Goal: Task Accomplishment & Management: Manage account settings

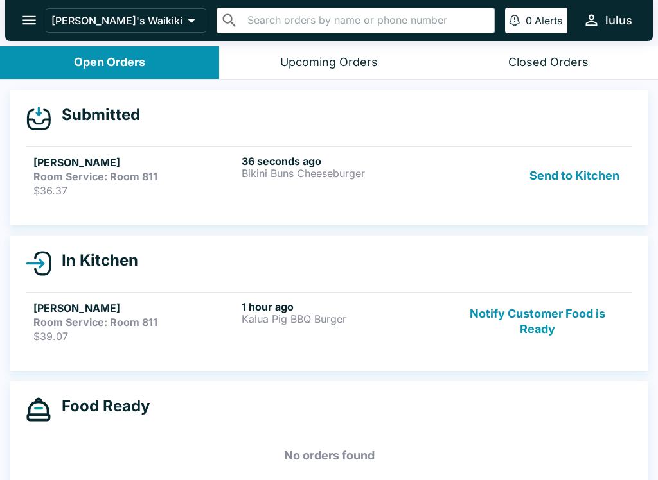
click at [69, 175] on strong "Room Service: Room 811" at bounding box center [95, 176] width 124 height 13
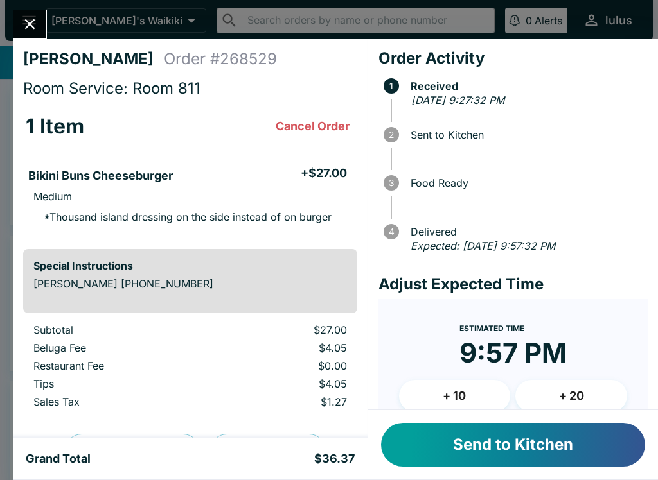
click at [492, 444] on button "Send to Kitchen" at bounding box center [513, 445] width 264 height 44
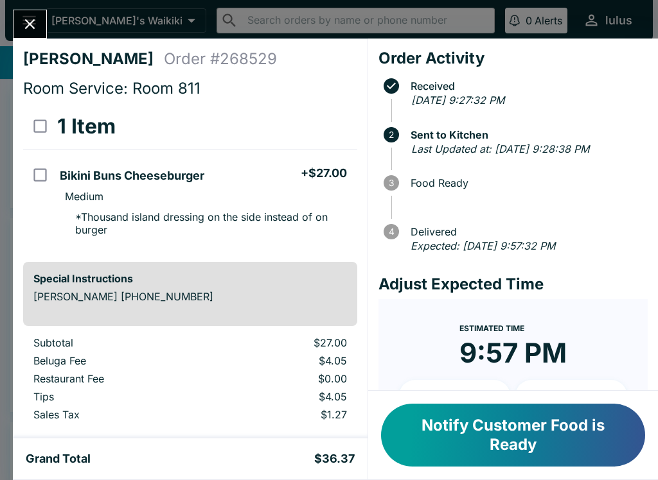
click at [36, 15] on icon "Close" at bounding box center [29, 23] width 17 height 17
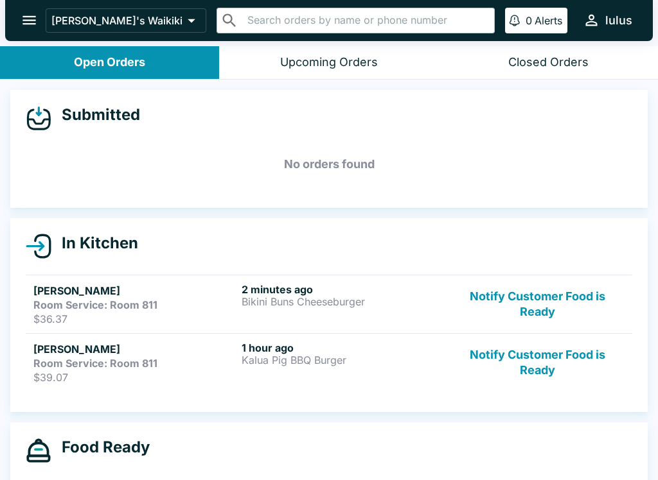
click at [542, 370] on button "Notify Customer Food is Ready" at bounding box center [537, 363] width 174 height 42
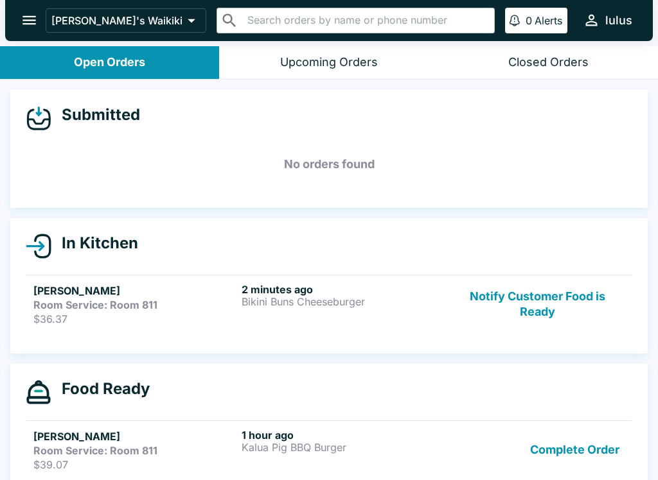
click at [588, 453] on button "Complete Order" at bounding box center [575, 450] width 100 height 42
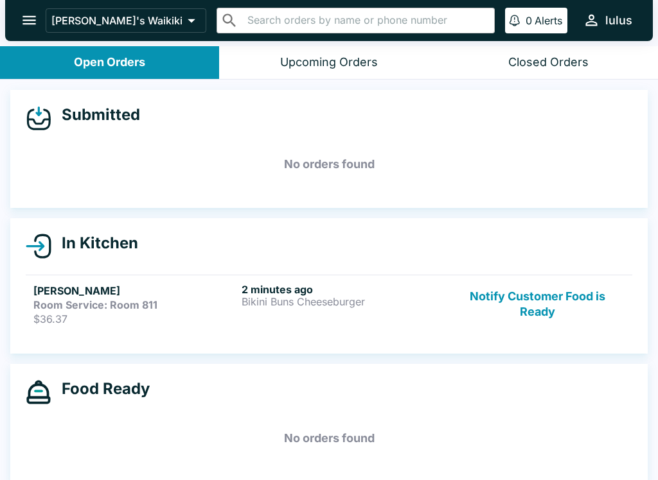
click at [527, 324] on button "Notify Customer Food is Ready" at bounding box center [537, 304] width 174 height 42
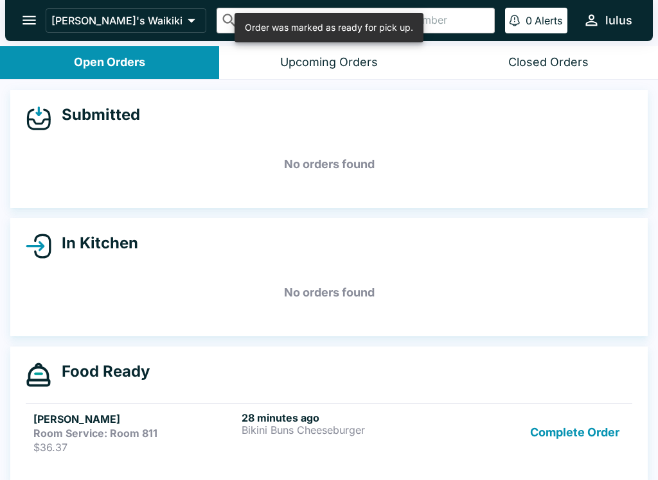
click at [528, 326] on div "In Kitchen No orders found" at bounding box center [328, 277] width 637 height 118
click at [590, 448] on button "Complete Order" at bounding box center [575, 433] width 100 height 42
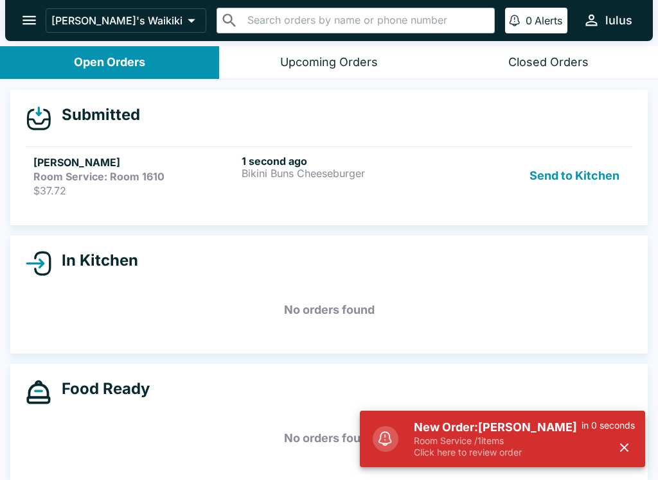
click at [471, 434] on h5 "New Order: [PERSON_NAME]" at bounding box center [498, 427] width 168 height 15
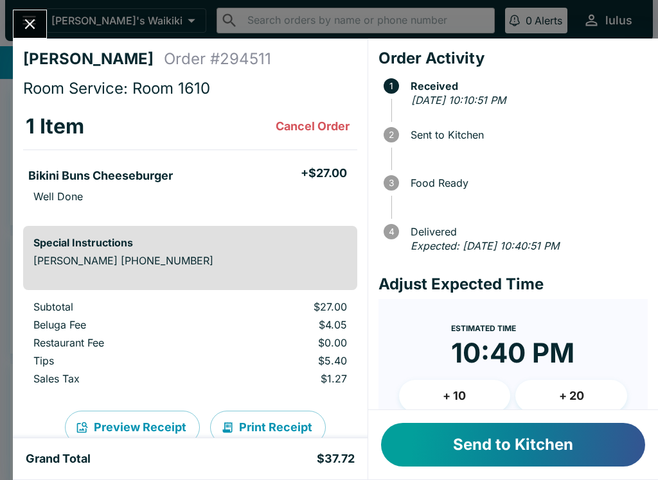
click at [521, 451] on button "Send to Kitchen" at bounding box center [513, 445] width 264 height 44
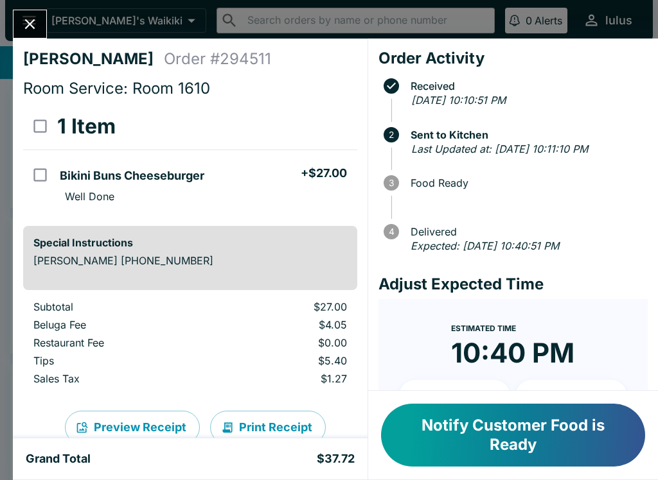
click at [46, 16] on div at bounding box center [30, 24] width 34 height 29
click at [33, 28] on icon "Close" at bounding box center [29, 23] width 17 height 17
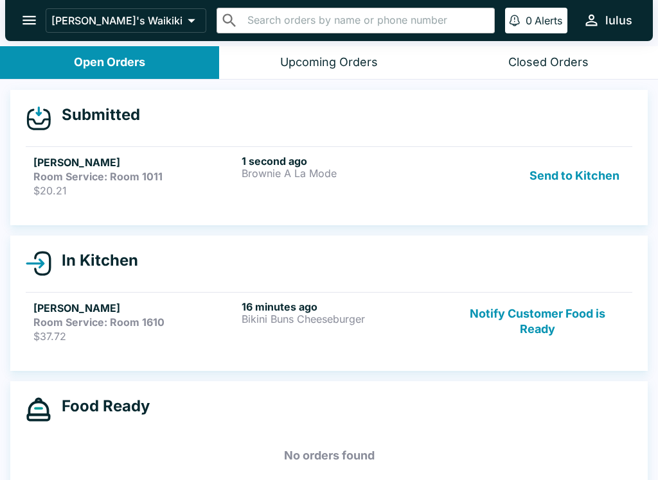
click at [96, 164] on h5 "[PERSON_NAME]" at bounding box center [134, 162] width 203 height 15
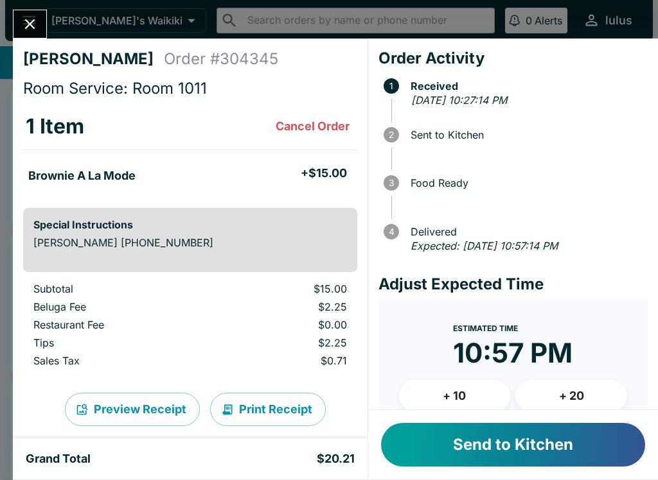
click at [496, 445] on button "Send to Kitchen" at bounding box center [513, 445] width 264 height 44
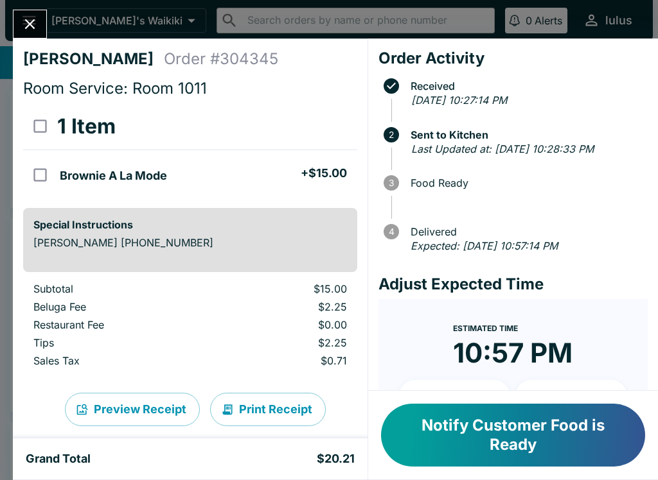
click at [34, 18] on icon "Close" at bounding box center [29, 23] width 17 height 17
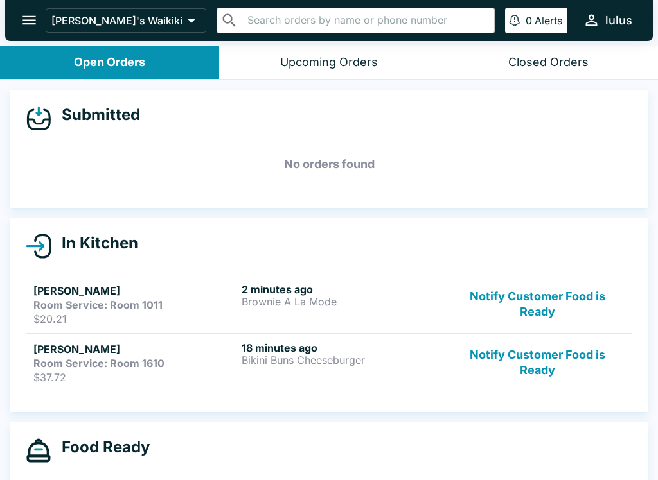
click at [111, 353] on h5 "[PERSON_NAME]" at bounding box center [134, 349] width 203 height 15
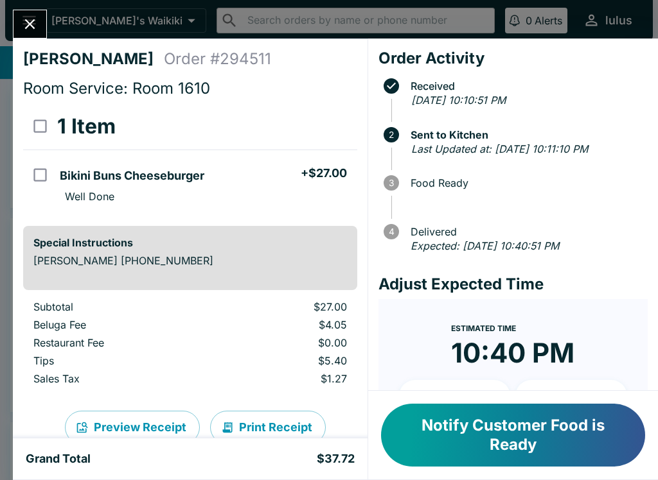
click at [33, 6] on div "[PERSON_NAME] Order # 294511 Room Service: Room 1610 1 Item Bikini Buns Cheeseb…" at bounding box center [329, 240] width 658 height 480
